Goal: Task Accomplishment & Management: Manage account settings

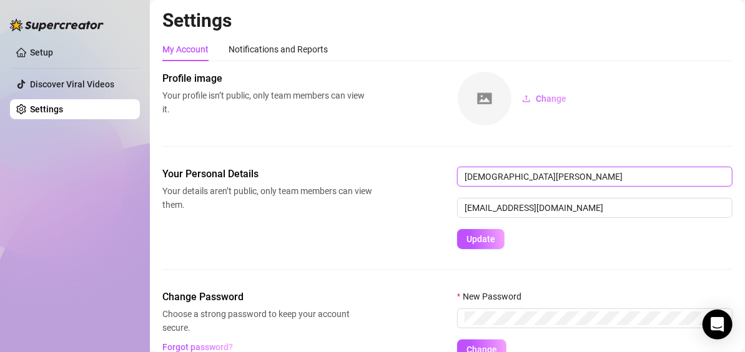
click at [594, 169] on input "[DEMOGRAPHIC_DATA][PERSON_NAME]" at bounding box center [594, 177] width 275 height 20
click at [522, 179] on input "[DEMOGRAPHIC_DATA][PERSON_NAME]" at bounding box center [594, 177] width 275 height 20
type input "ChrRaposa"
click at [522, 179] on input "ChrRaposa" at bounding box center [594, 177] width 275 height 20
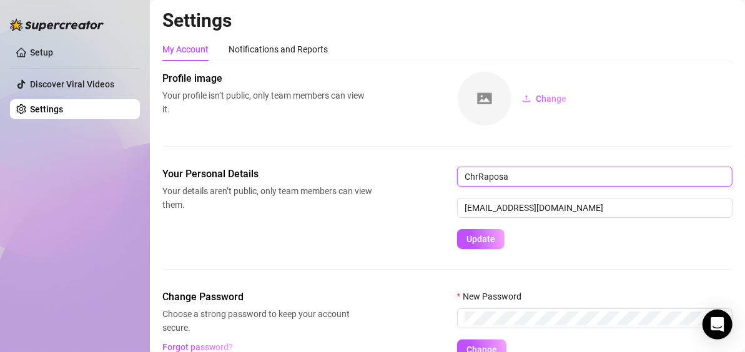
click at [522, 179] on input "ChrRaposa" at bounding box center [594, 177] width 275 height 20
type input "[PERSON_NAME]"
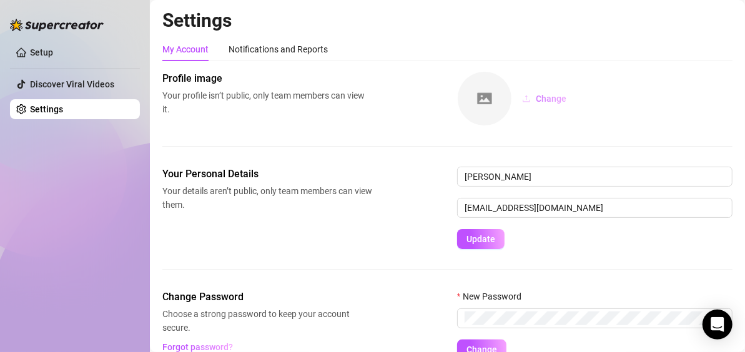
click at [547, 102] on span "Change" at bounding box center [551, 99] width 31 height 10
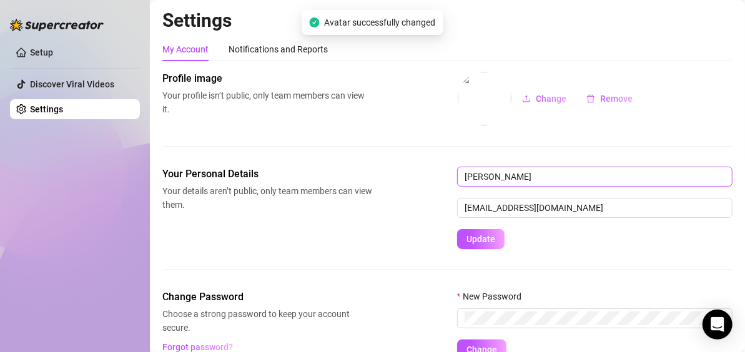
scroll to position [59, 0]
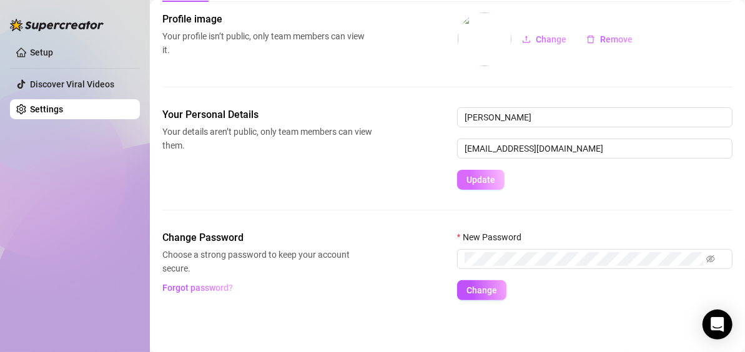
click at [478, 175] on span "Update" at bounding box center [481, 180] width 29 height 10
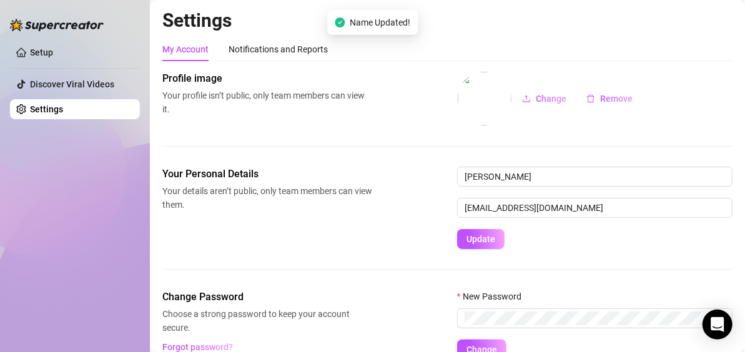
click at [697, 24] on h2 "Settings" at bounding box center [447, 21] width 570 height 24
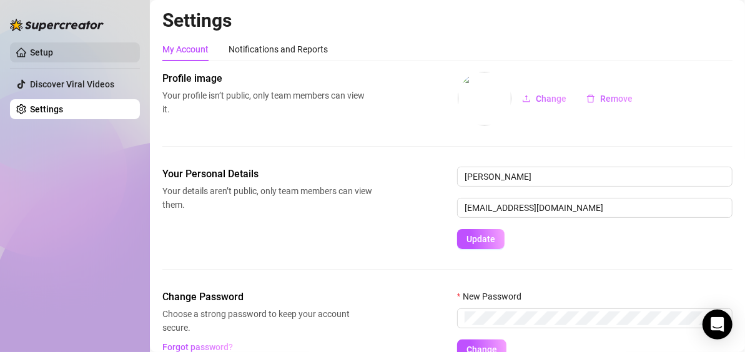
click at [53, 54] on link "Setup" at bounding box center [41, 52] width 23 height 10
